Goal: Task Accomplishment & Management: Manage account settings

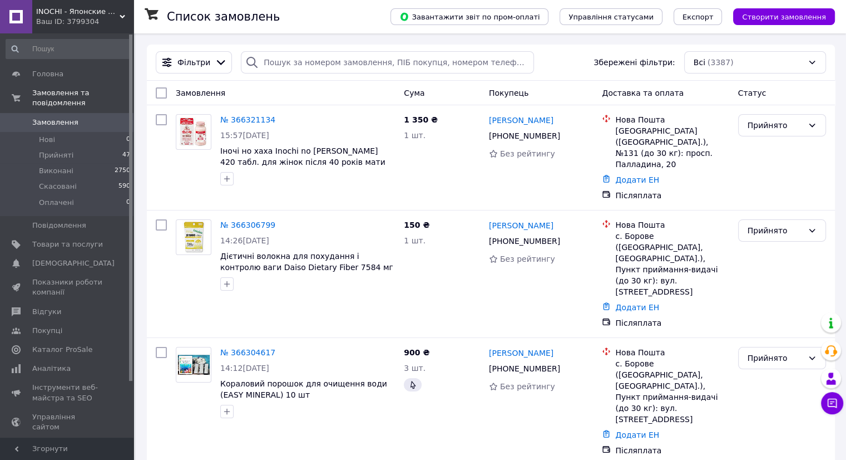
click at [50, 117] on span "Замовлення" at bounding box center [55, 122] width 46 height 10
click at [44, 117] on span "Замовлення" at bounding box center [55, 122] width 46 height 10
click at [52, 117] on span "Замовлення" at bounding box center [55, 122] width 46 height 10
click at [49, 117] on span "Замовлення" at bounding box center [55, 122] width 46 height 10
click at [68, 117] on span "Замовлення" at bounding box center [55, 122] width 46 height 10
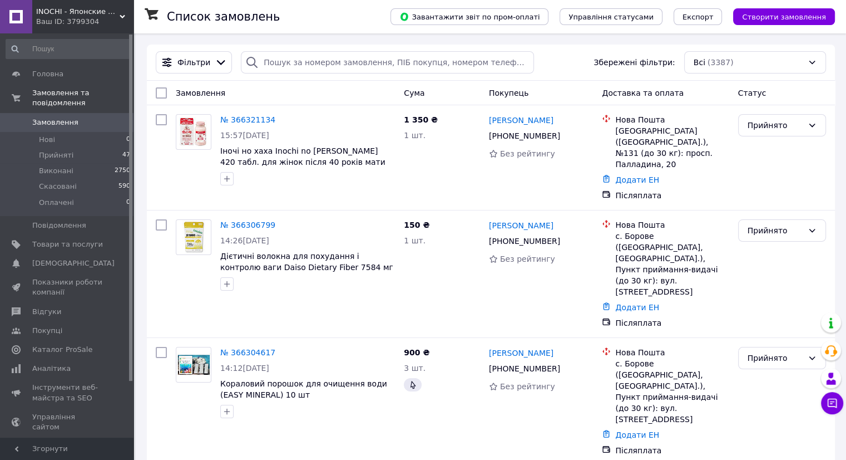
click at [40, 117] on span "Замовлення" at bounding box center [55, 122] width 46 height 10
click at [54, 117] on span "Замовлення" at bounding box center [55, 122] width 46 height 10
click at [60, 117] on span "Замовлення" at bounding box center [55, 122] width 46 height 10
click at [45, 117] on span "Замовлення" at bounding box center [55, 122] width 46 height 10
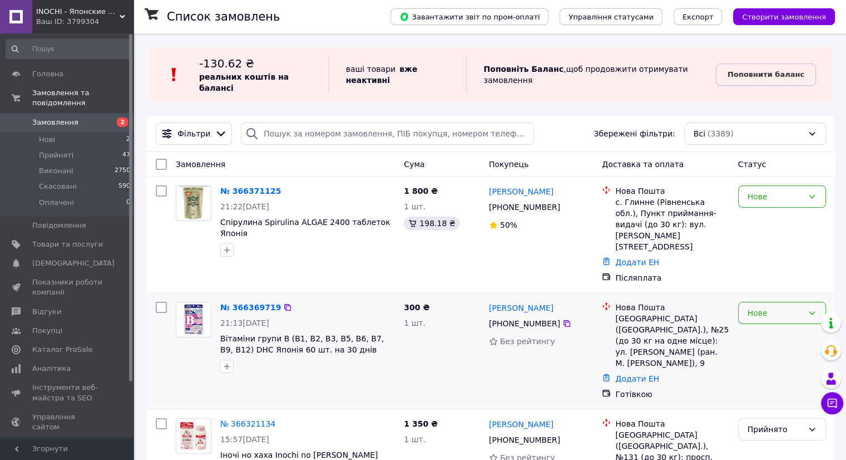
click at [796, 307] on div "Нове" at bounding box center [776, 313] width 56 height 12
click at [782, 315] on li "Прийнято" at bounding box center [781, 314] width 87 height 20
click at [764, 70] on b "Поповнити баланс" at bounding box center [766, 74] width 77 height 8
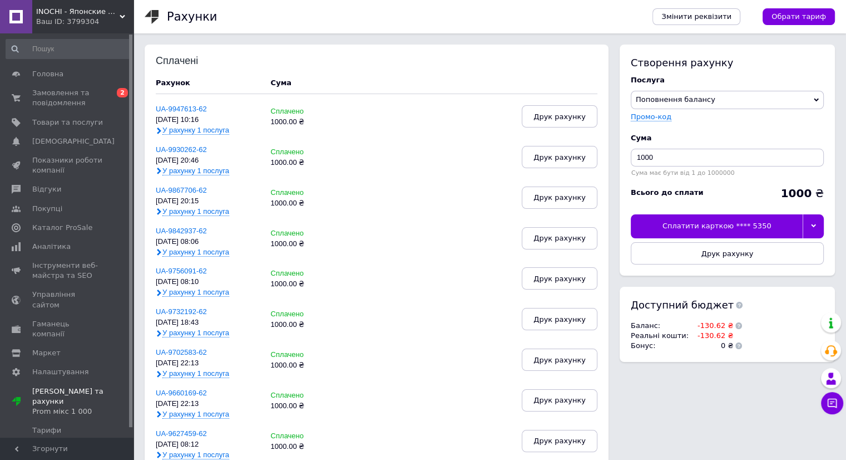
click at [712, 226] on div "Сплатити карткою **** 5350" at bounding box center [717, 225] width 172 height 23
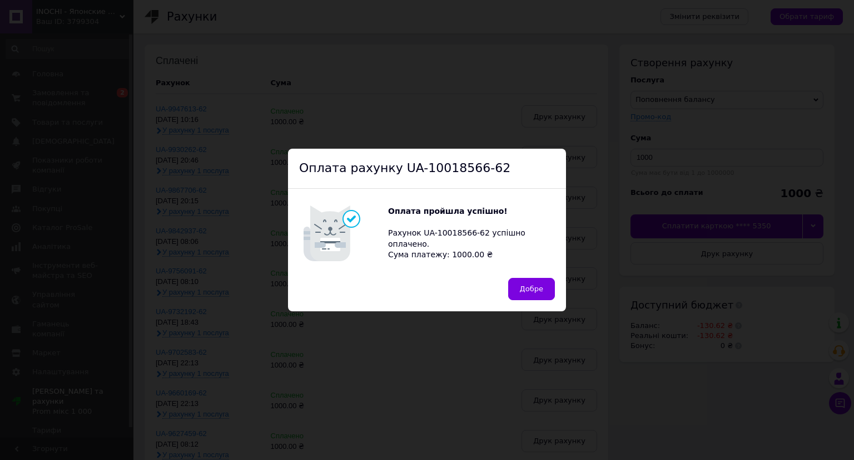
click at [537, 291] on span "Добре" at bounding box center [531, 288] width 23 height 8
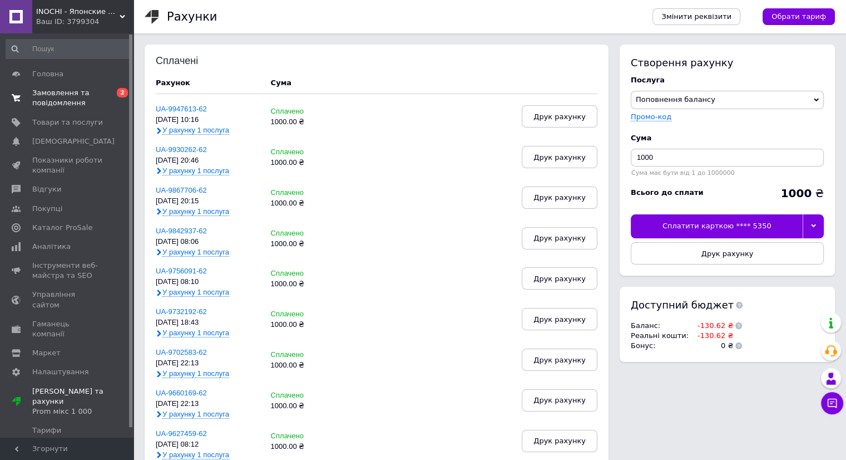
click at [53, 96] on span "Замовлення та повідомлення" at bounding box center [67, 98] width 71 height 20
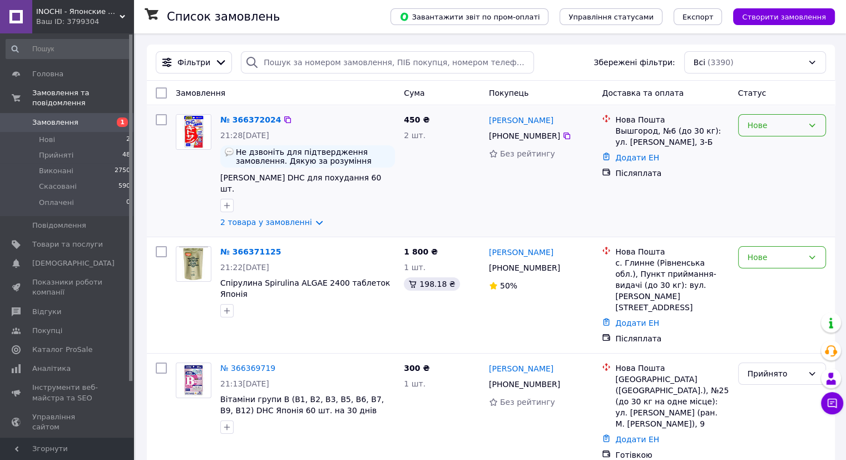
click at [803, 129] on div "Нове" at bounding box center [776, 125] width 56 height 12
click at [777, 150] on li "Прийнято" at bounding box center [781, 150] width 87 height 20
click at [53, 117] on span "Замовлення" at bounding box center [55, 122] width 46 height 10
click at [66, 117] on span "Замовлення" at bounding box center [55, 122] width 46 height 10
click at [55, 117] on span "Замовлення" at bounding box center [55, 122] width 46 height 10
